Goal: Task Accomplishment & Management: Use online tool/utility

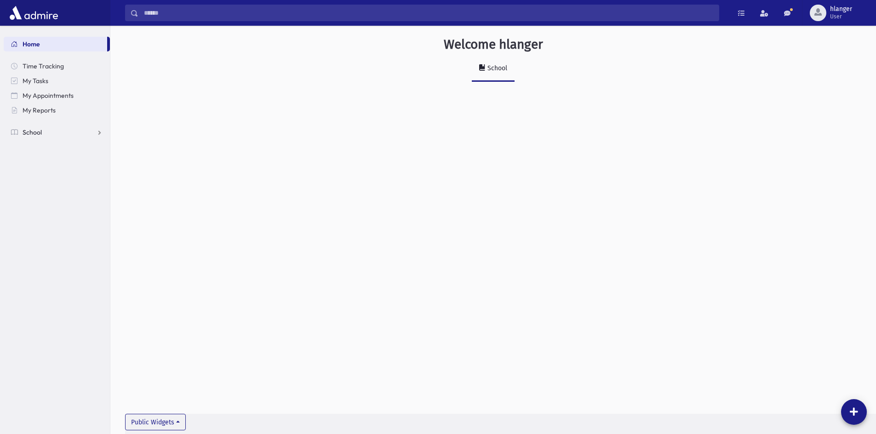
click at [36, 133] on span "School" at bounding box center [32, 132] width 19 height 8
click at [59, 150] on link "Students" at bounding box center [57, 147] width 106 height 15
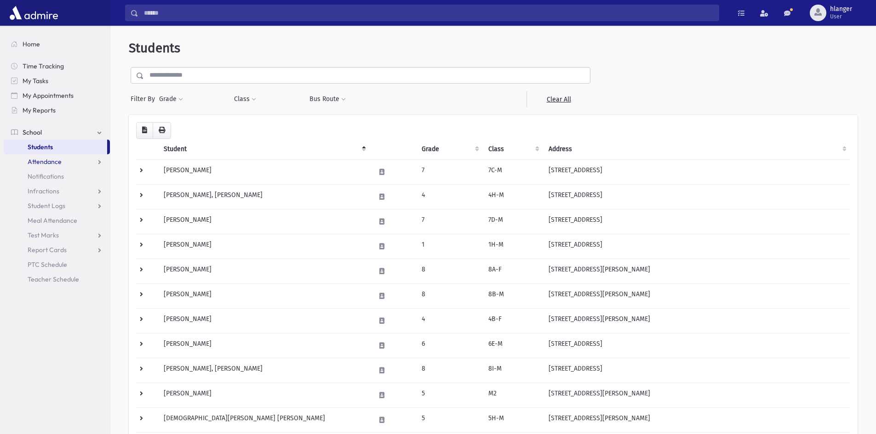
click at [44, 161] on span "Attendance" at bounding box center [45, 162] width 34 height 8
drag, startPoint x: 47, startPoint y: 175, endPoint x: 53, endPoint y: 172, distance: 6.4
click at [48, 175] on span "Entry" at bounding box center [43, 176] width 16 height 8
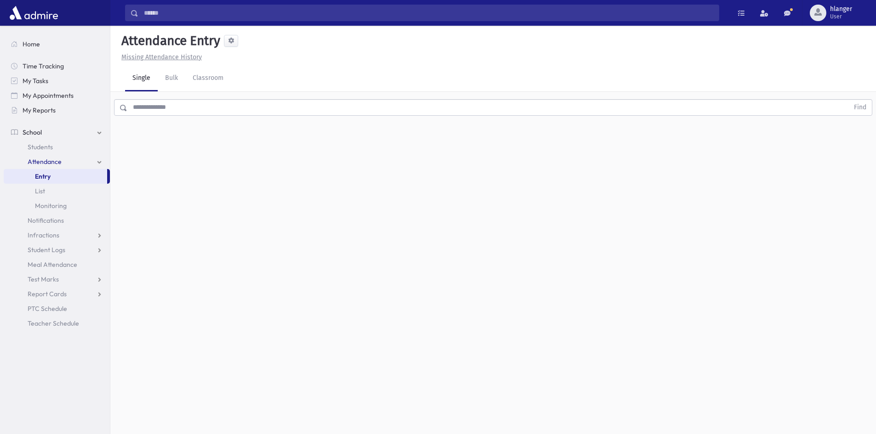
click at [207, 116] on div "Find" at bounding box center [492, 106] width 765 height 28
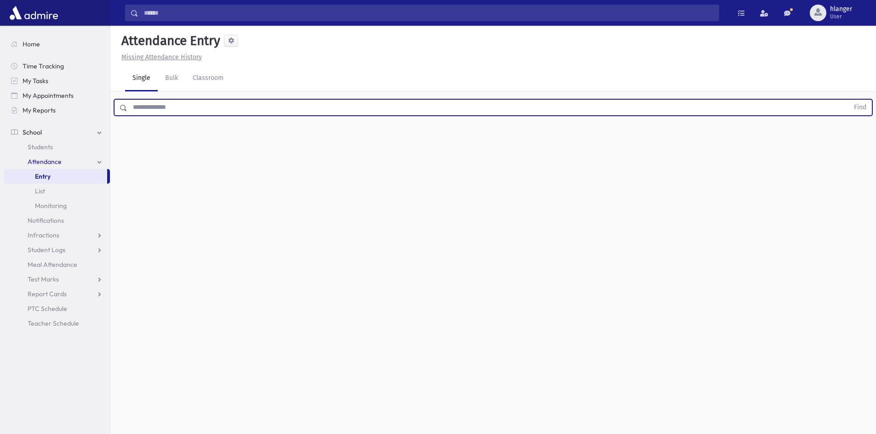
click at [207, 110] on input "text" at bounding box center [487, 107] width 721 height 17
click at [209, 110] on input "*********" at bounding box center [487, 107] width 721 height 17
click at [848, 100] on button "Find" at bounding box center [859, 108] width 23 height 16
click at [182, 106] on input "**********" at bounding box center [487, 107] width 721 height 17
type input "*********"
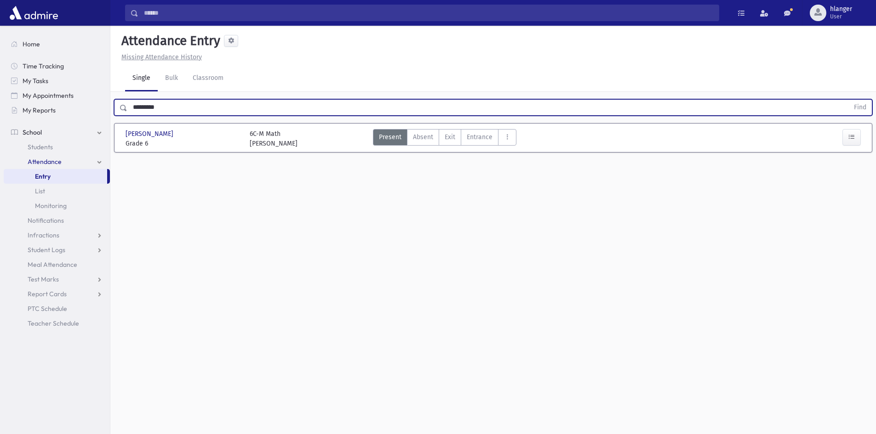
click at [848, 100] on button "Find" at bounding box center [859, 108] width 23 height 16
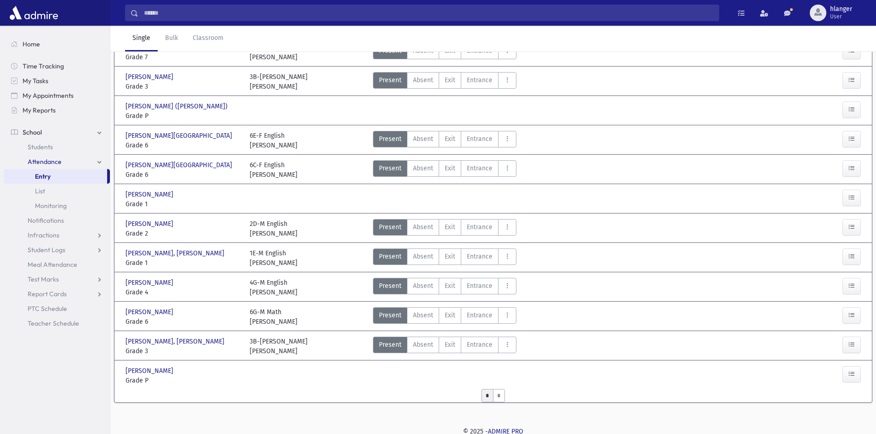
scroll to position [324, 0]
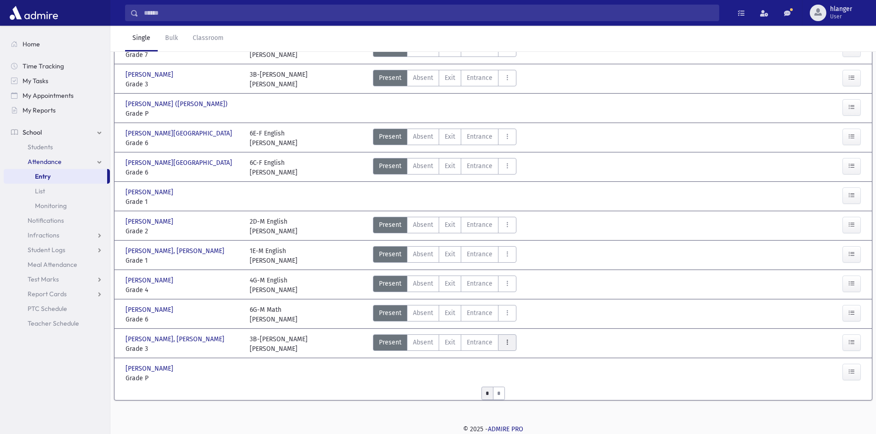
click at [504, 341] on icon "AttTypes" at bounding box center [507, 343] width 6 height 8
click at [522, 398] on span "Late" at bounding box center [534, 401] width 59 height 10
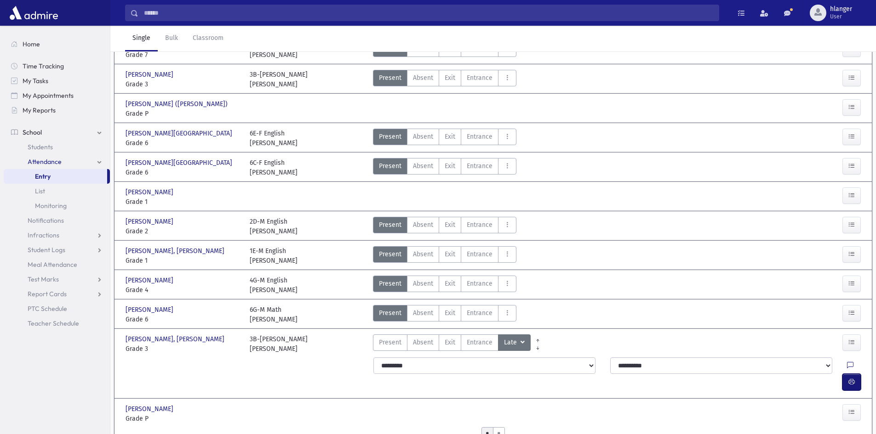
click at [844, 374] on button "button" at bounding box center [851, 382] width 18 height 17
click at [441, 250] on div "[PERSON_NAME] [PERSON_NAME], [PERSON_NAME] Grade 1 Grade 1 1E-M English [PERSON…" at bounding box center [493, 255] width 742 height 29
